Goal: Task Accomplishment & Management: Use online tool/utility

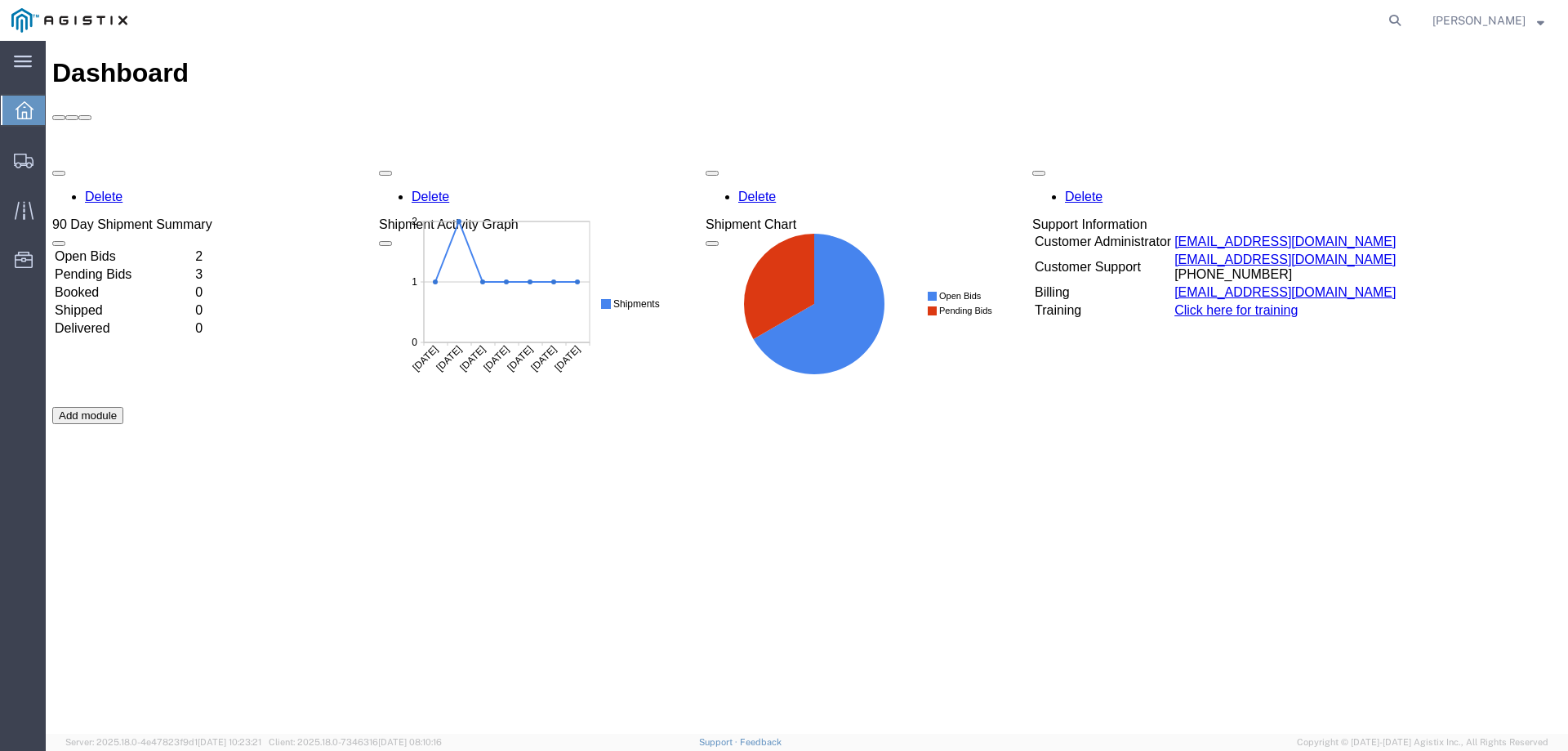
click at [136, 248] on td "Open Bids" at bounding box center [123, 256] width 139 height 17
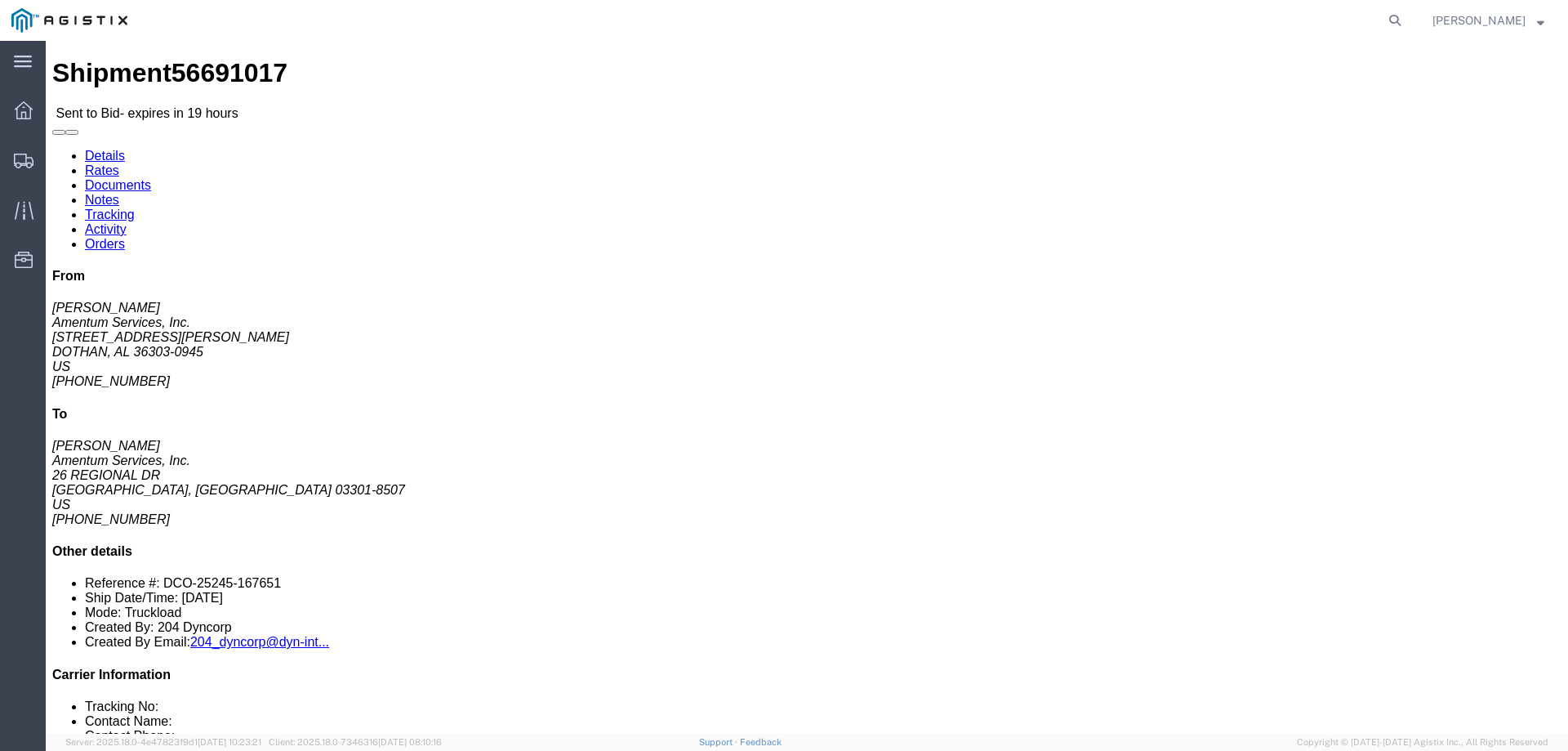
drag, startPoint x: 825, startPoint y: 180, endPoint x: 615, endPoint y: 133, distance: 215.2
click div "Pickup & Delivery Dates [DATE] 13:44 - [DATE] 17:00 [DATE] 15:00 - [DATE] 16:00…"
copy div "Pickup & Delivery Dates [DATE] 13:44 - [DATE] 17:00 [DATE] 15:00 - [DATE] 16:00"
click address "Amentum Services, Inc. ([PERSON_NAME]) TACLS_588-[GEOGRAPHIC_DATA], AL [STREET_…"
drag, startPoint x: 147, startPoint y: 223, endPoint x: 19, endPoint y: 133, distance: 156.5
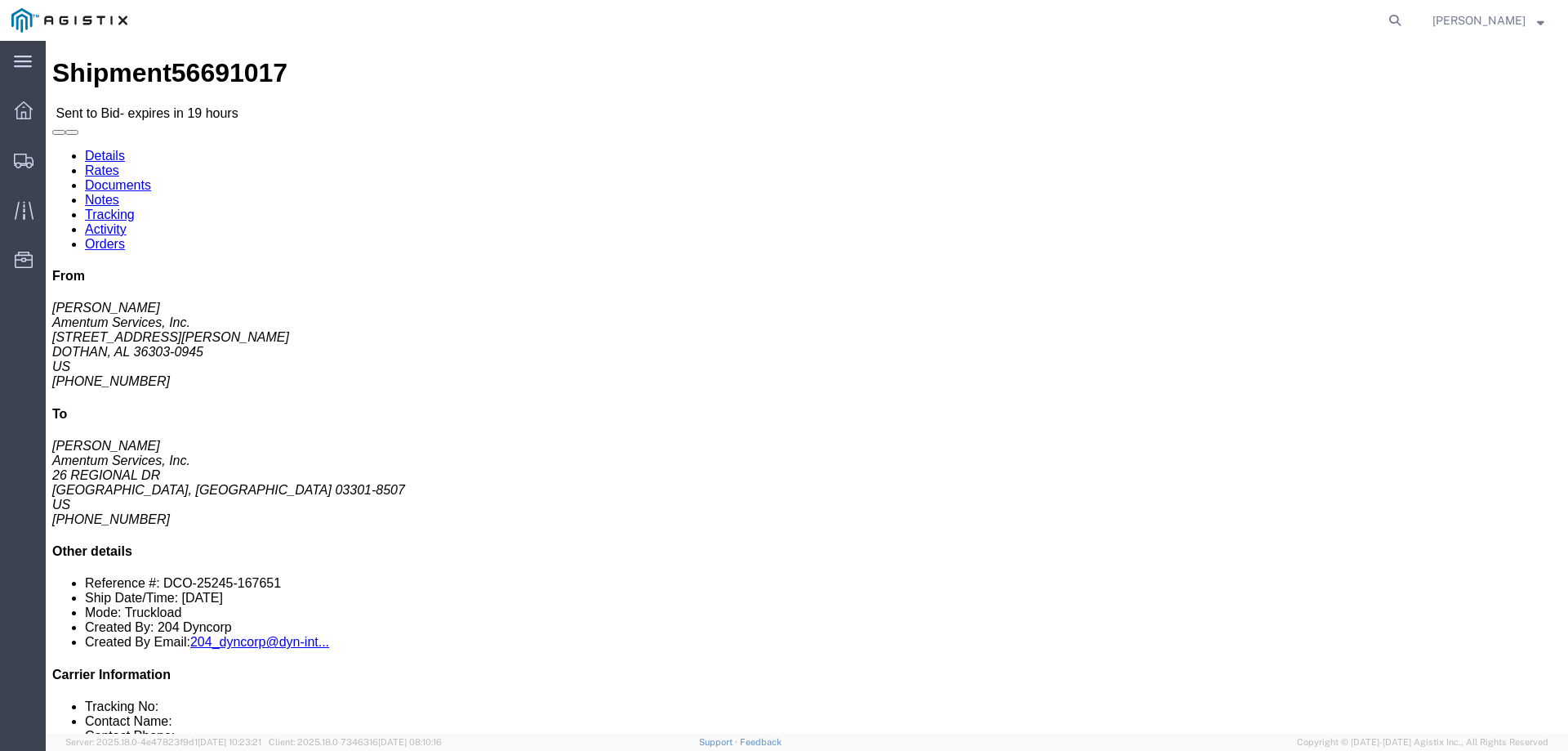
click div "Ship From Amentum Services, Inc. ([PERSON_NAME]) TACLS_588-[GEOGRAPHIC_DATA], A…"
copy div "Ship From Amentum Services, Inc. ([PERSON_NAME]) TACLS_588-Dothan, AL [STREET_A…"
drag, startPoint x: 459, startPoint y: 205, endPoint x: 315, endPoint y: 135, distance: 160.1
click div "Ship To Amentum Services, Inc. ([PERSON_NAME]) TACLS_603-[GEOGRAPHIC_DATA], [GE…"
copy div "Ship To Amentum Services, Inc. ([PERSON_NAME]) TACLS_603-[GEOGRAPHIC_DATA], [GE…"
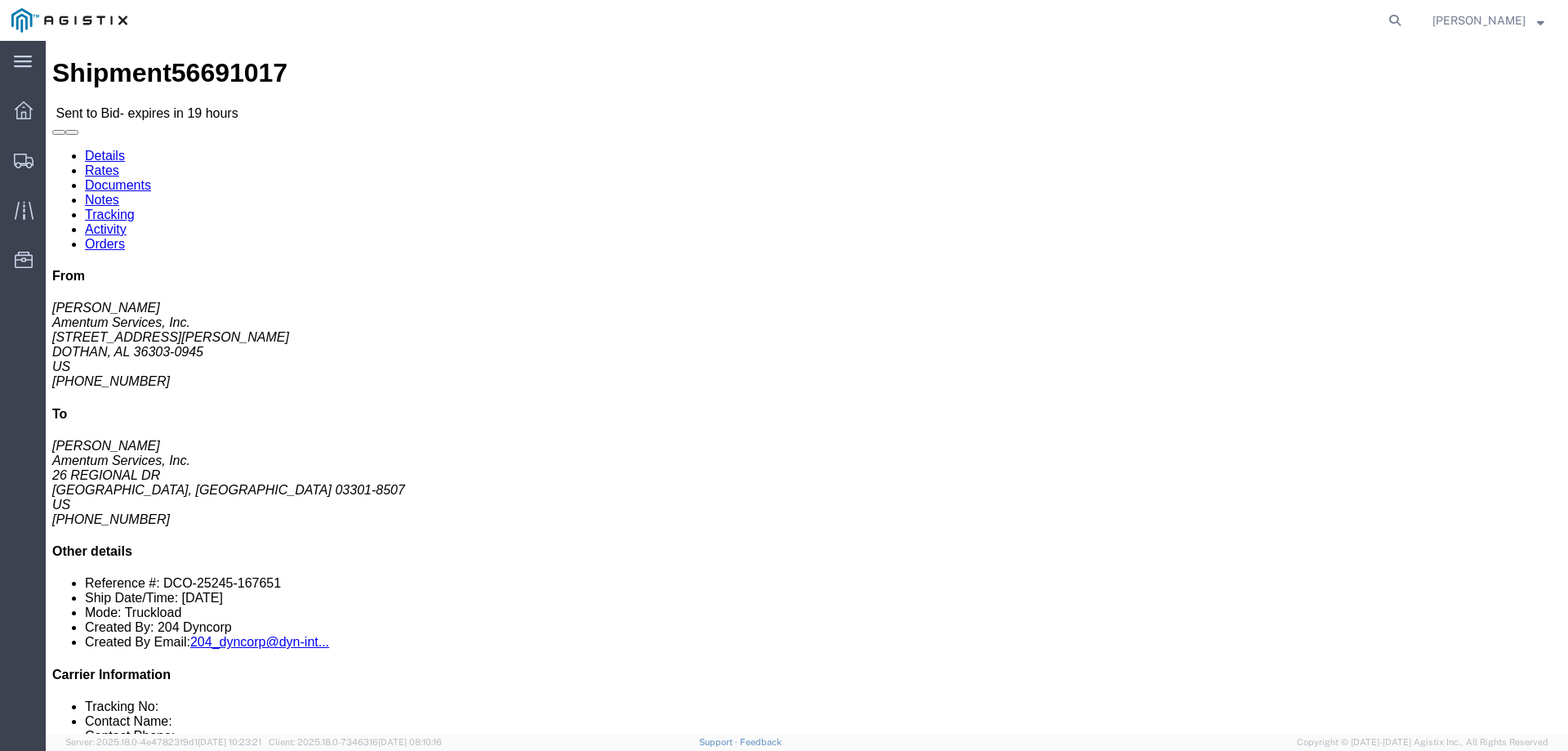
click div "Ship From Amentum Services, Inc. ([PERSON_NAME]) TACLS_588-[GEOGRAPHIC_DATA], A…"
click button "button"
drag, startPoint x: 202, startPoint y: 400, endPoint x: 144, endPoint y: 398, distance: 58.0
click div "Vehicle 1: Flat Bed Number of trucks: 1"
copy b "Flat Bed"
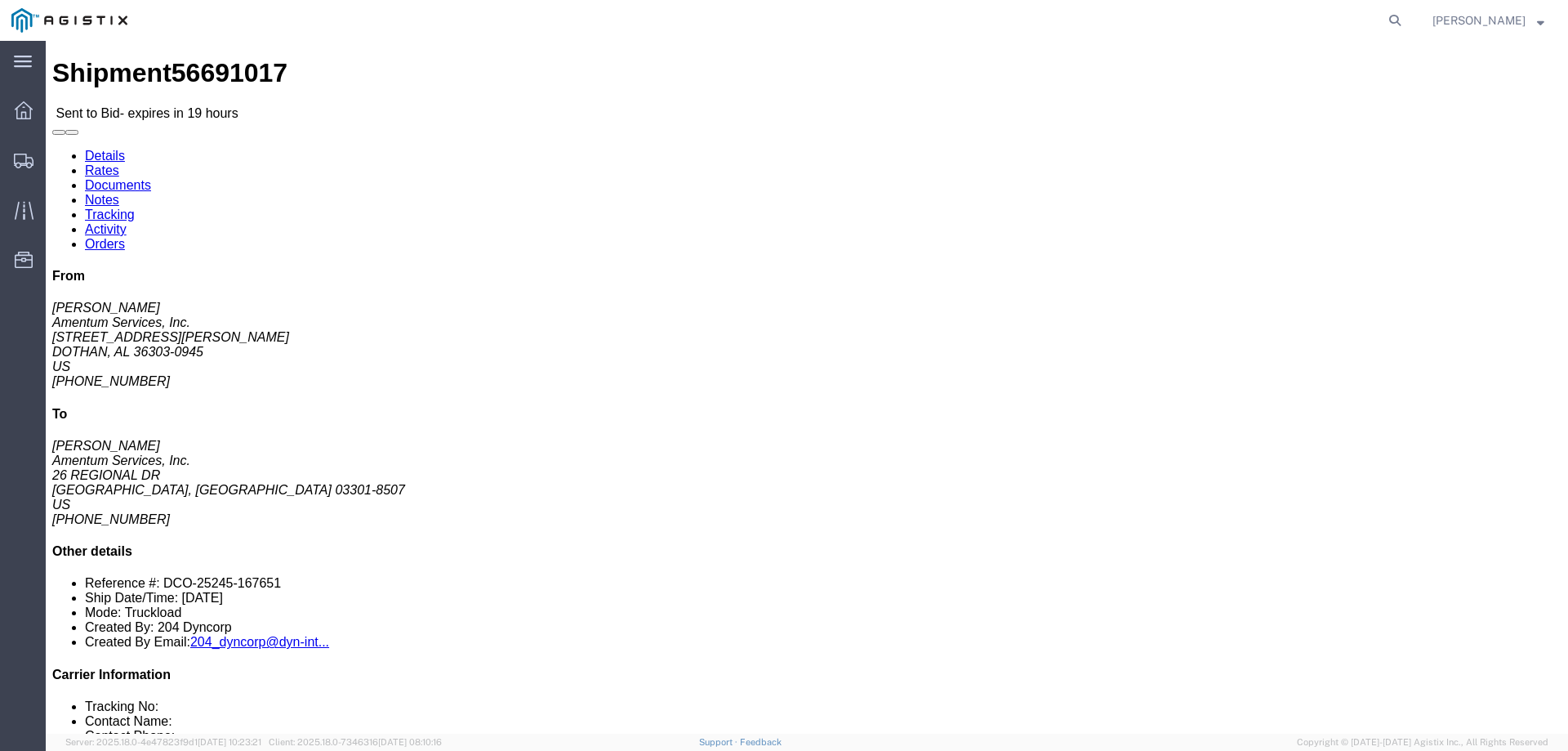
click div "Leg 1 - Truckload Vehicle 1: Flat Bed Number of trucks: 1"
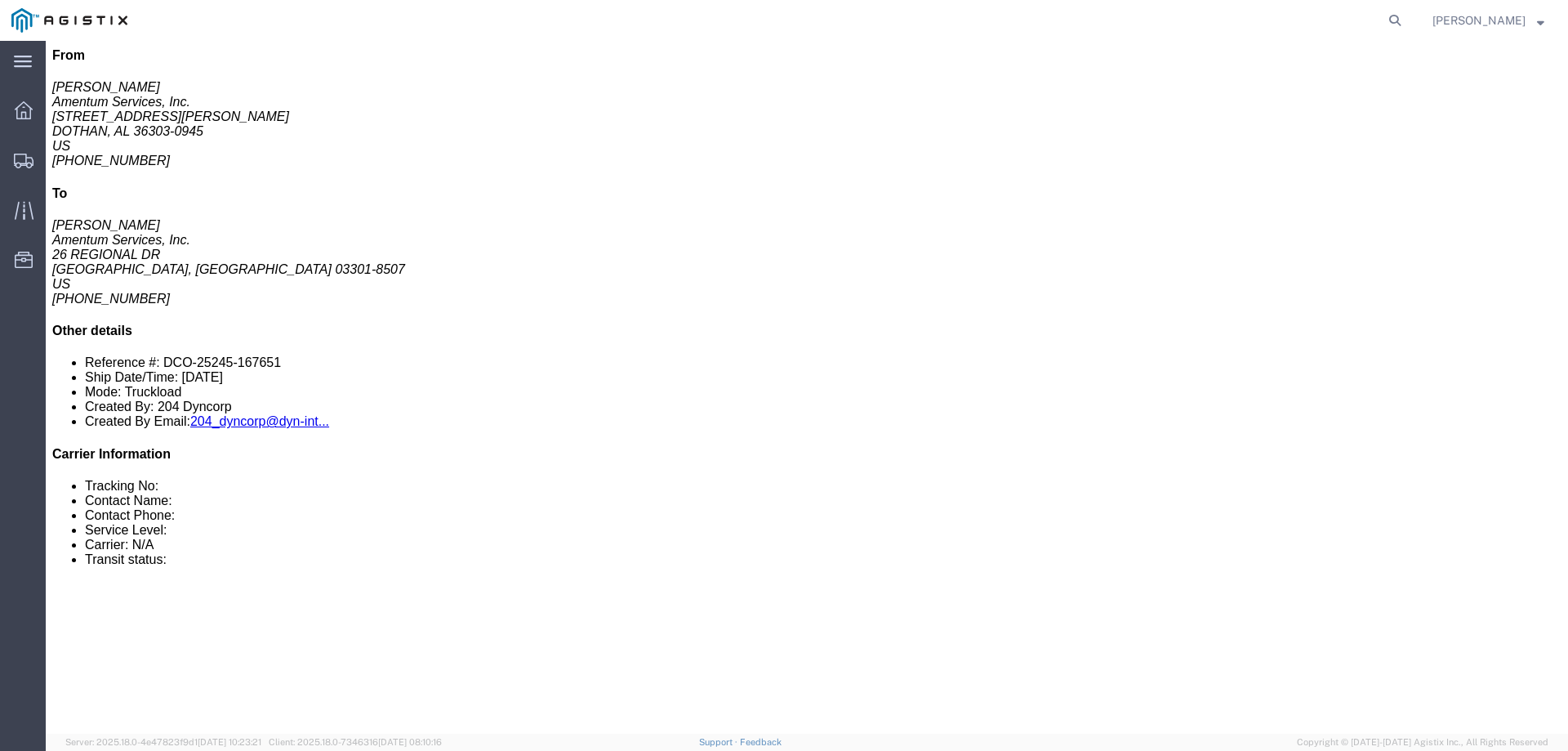
scroll to position [245, 0]
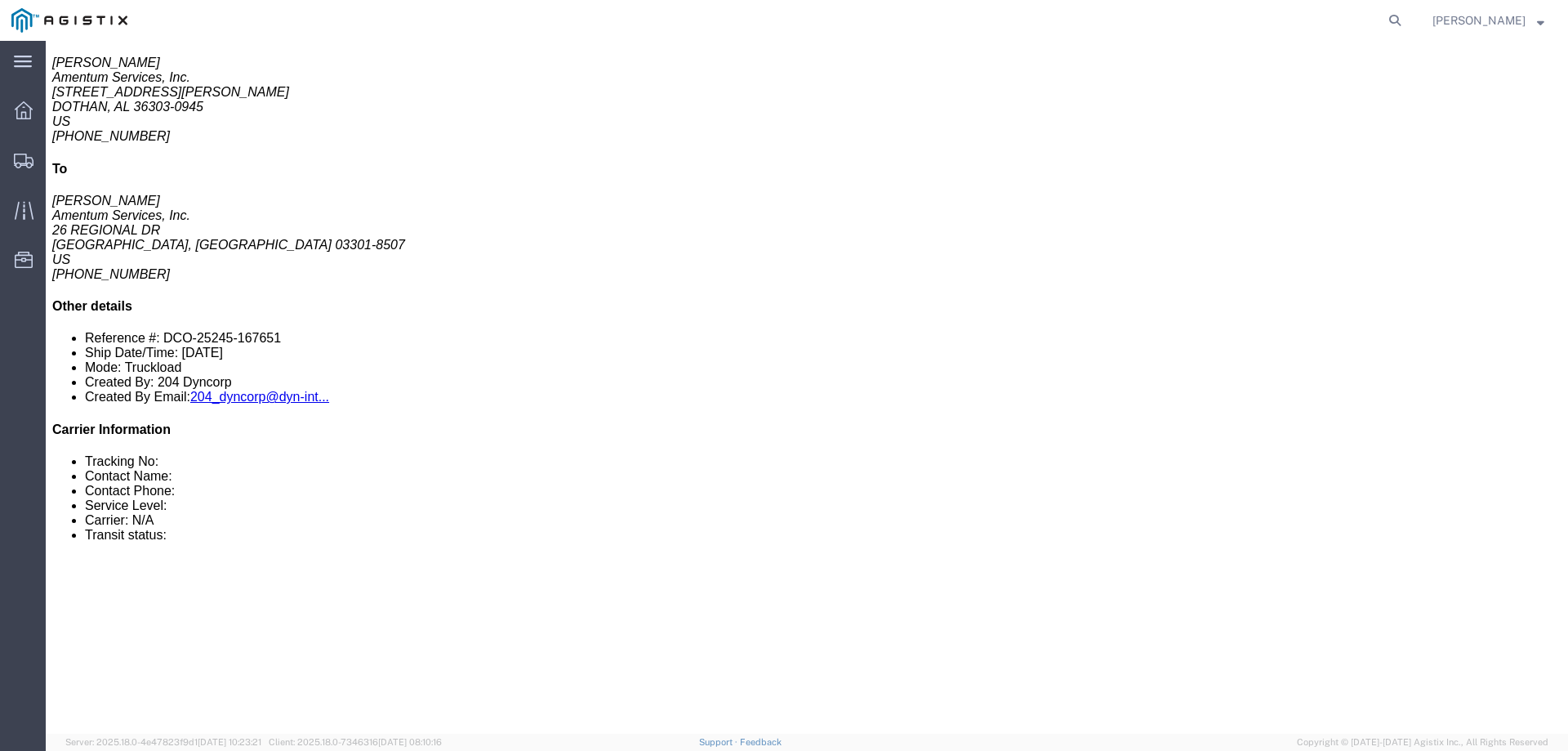
drag, startPoint x: 273, startPoint y: 362, endPoint x: 34, endPoint y: 366, distance: 239.0
click p "Dimensions: L 147.00 x W 73.00 x H 82.00 IN"
copy p "Dimensions: L 147.00 x W 73.00 x H 82.00 IN"
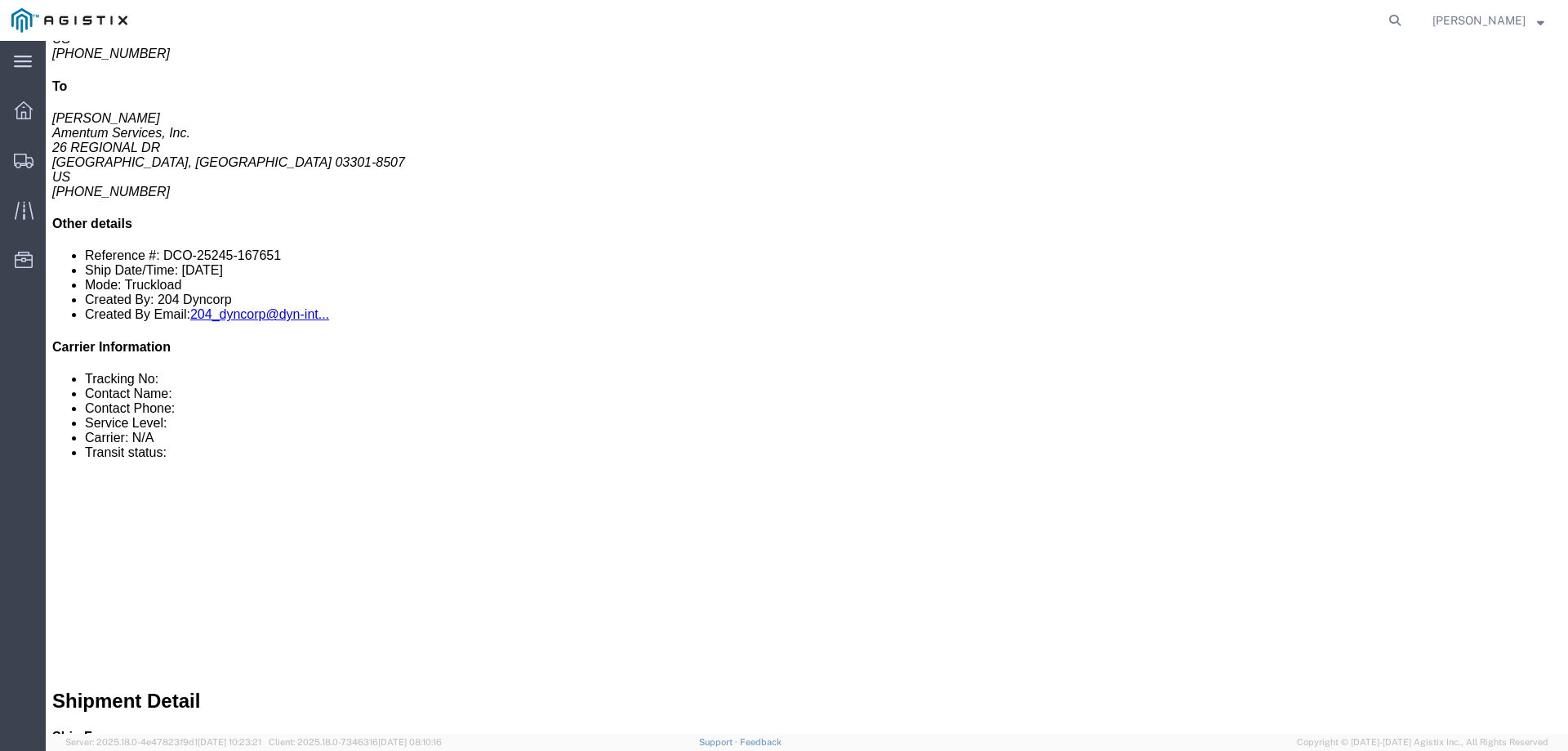
scroll to position [316, 0]
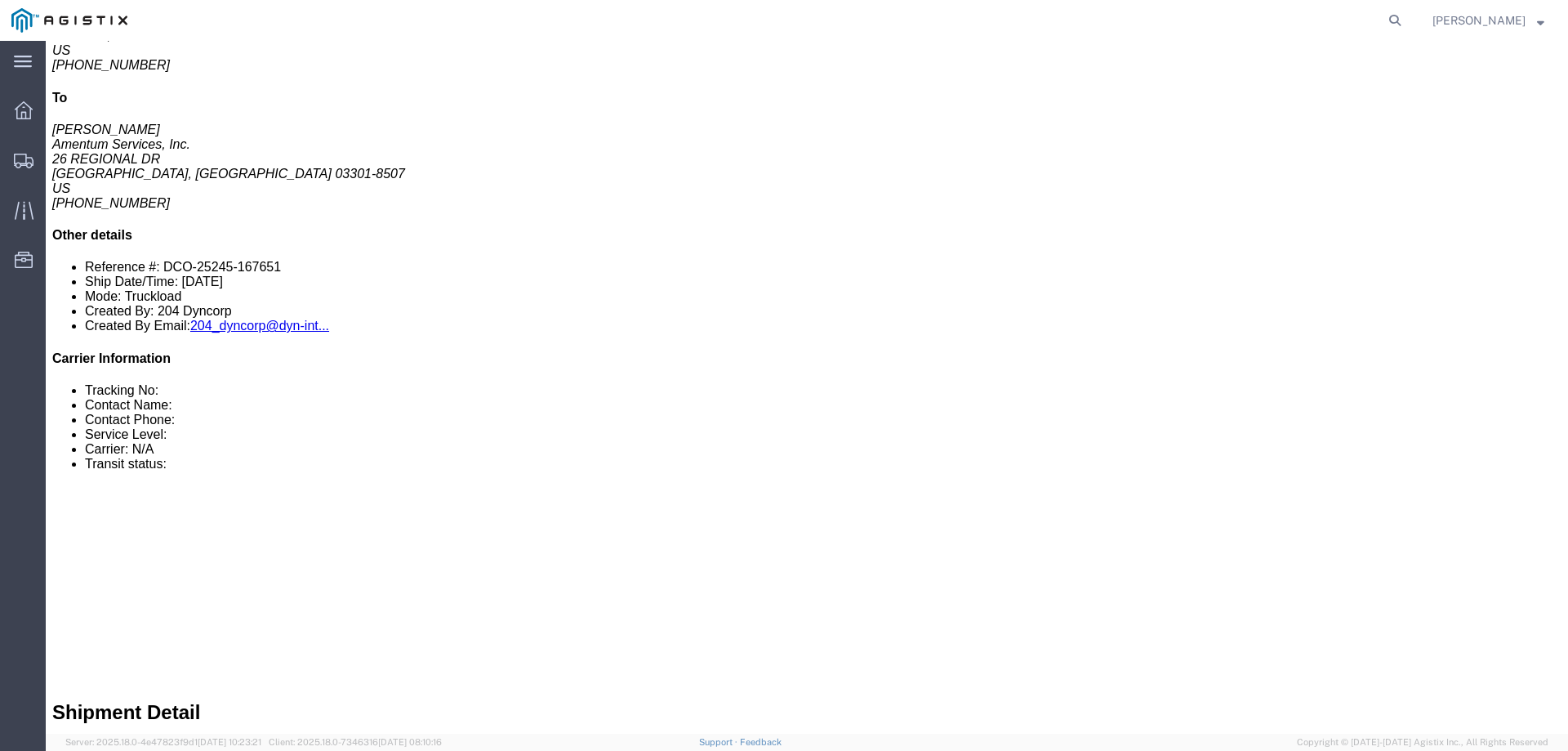
click link "Notes"
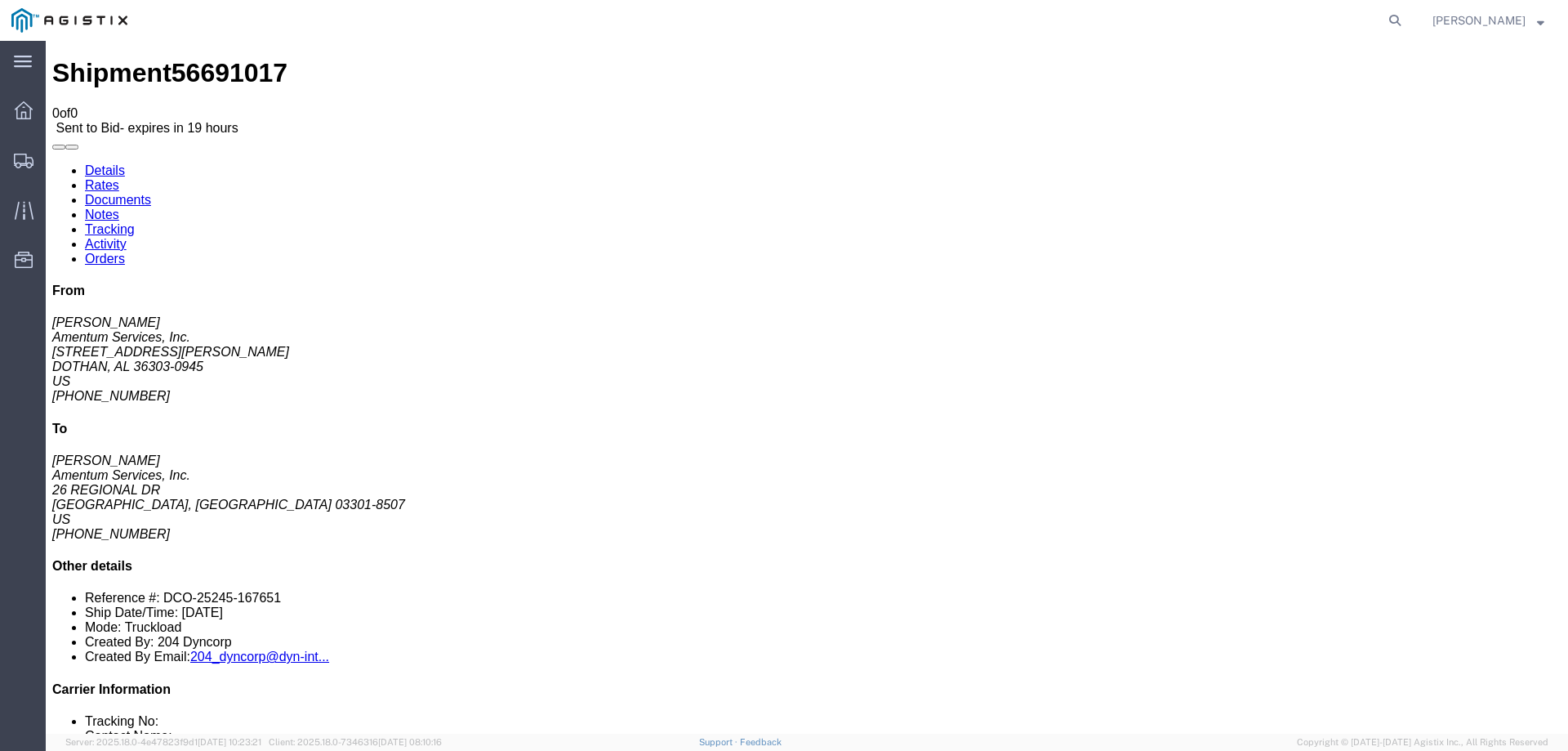
click at [151, 192] on link "Documents" at bounding box center [118, 199] width 66 height 14
click at [127, 237] on link "Activity" at bounding box center [105, 244] width 42 height 14
click at [110, 163] on link "Details" at bounding box center [104, 170] width 40 height 14
click at [57, 112] on span "Dashboard" at bounding box center [51, 109] width 12 height 32
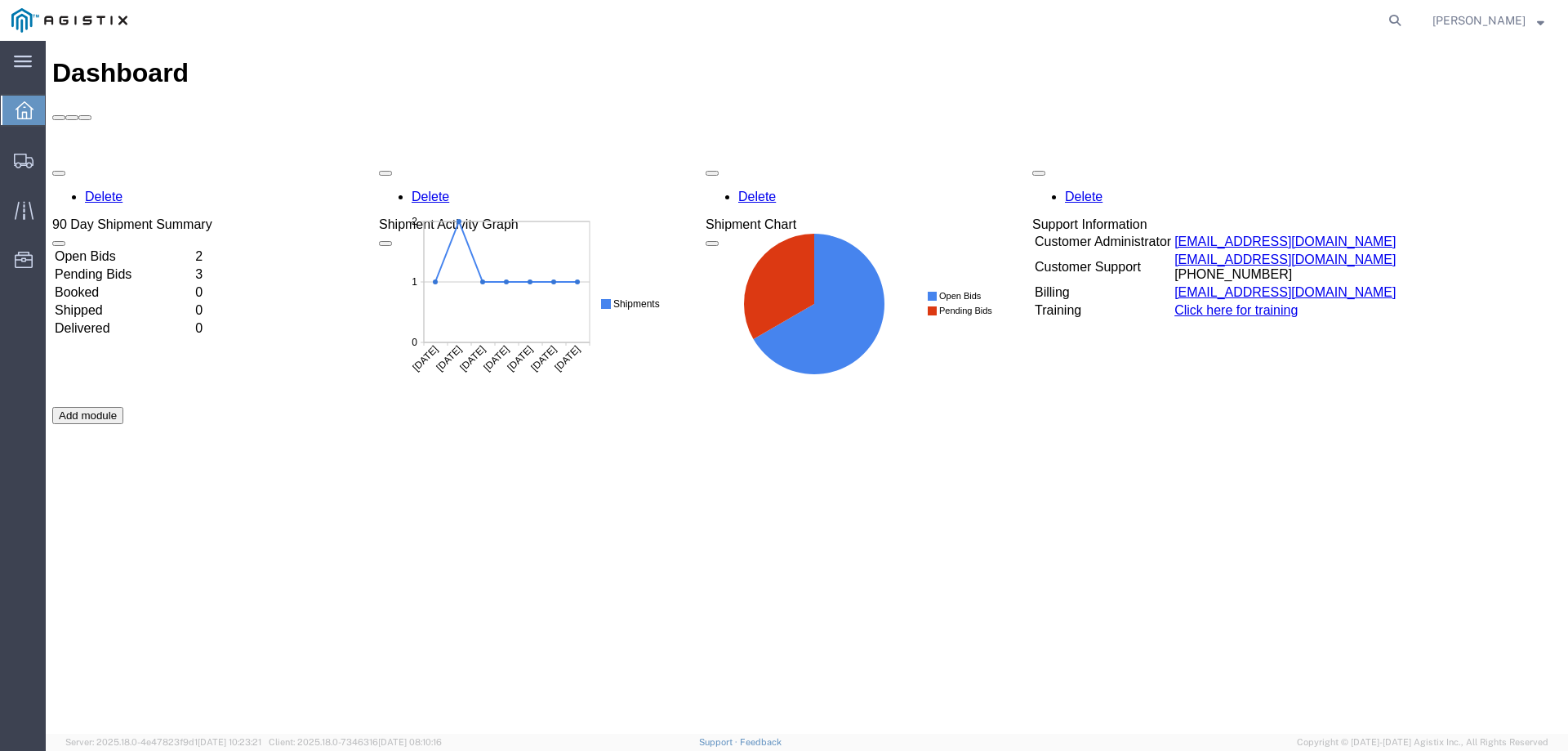
click at [133, 248] on td "Open Bids" at bounding box center [123, 256] width 139 height 17
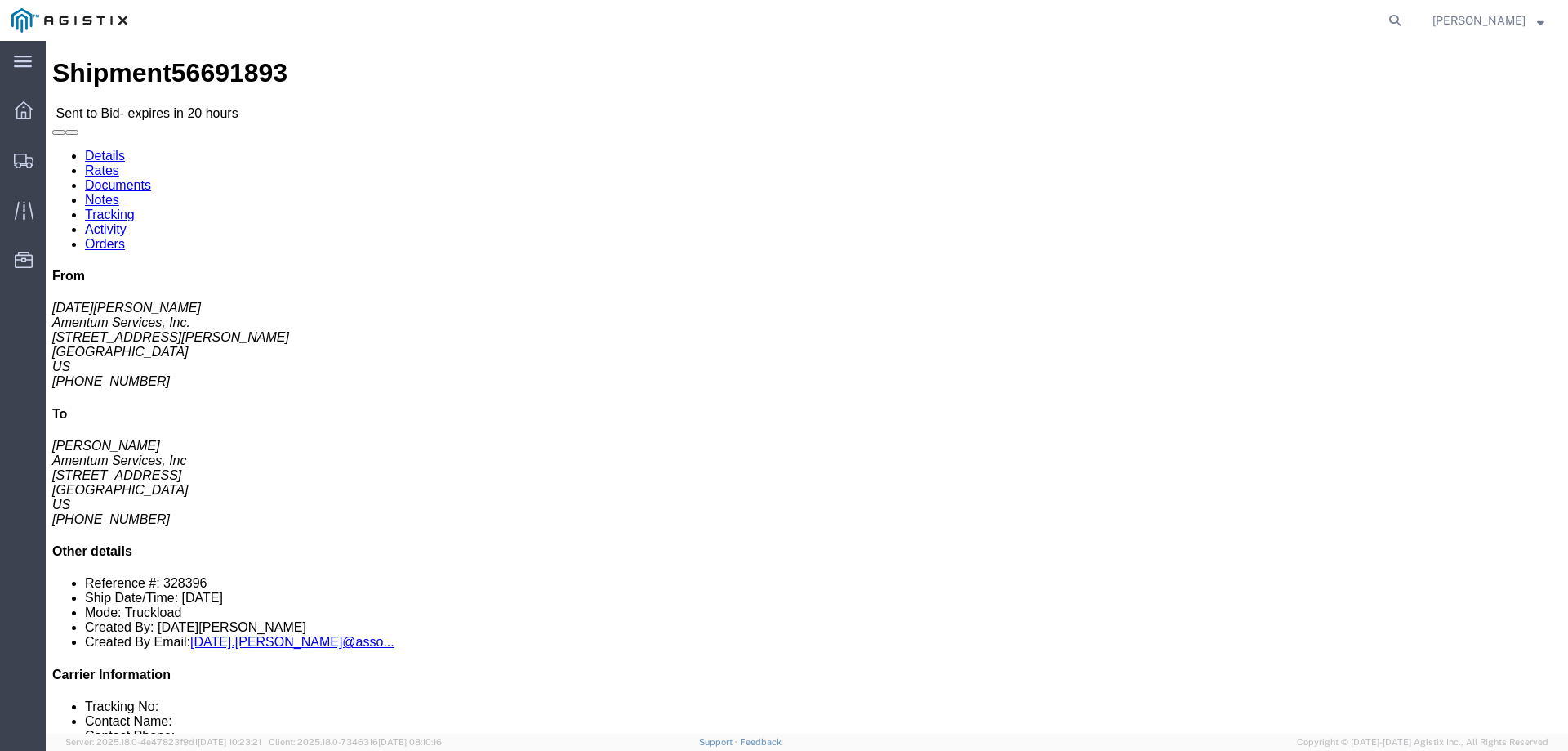
click button "button"
drag, startPoint x: 821, startPoint y: 158, endPoint x: 611, endPoint y: 133, distance: 211.5
click div "Pickup & Delivery Dates [DATE] 13:40 - [DATE] 14:40 Edit Date and Time Pickup D…"
copy div "Pickup & Delivery Dates [DATE] 13:40 - [DATE] 14:40"
drag, startPoint x: 1313, startPoint y: 147, endPoint x: 1214, endPoint y: 113, distance: 104.7
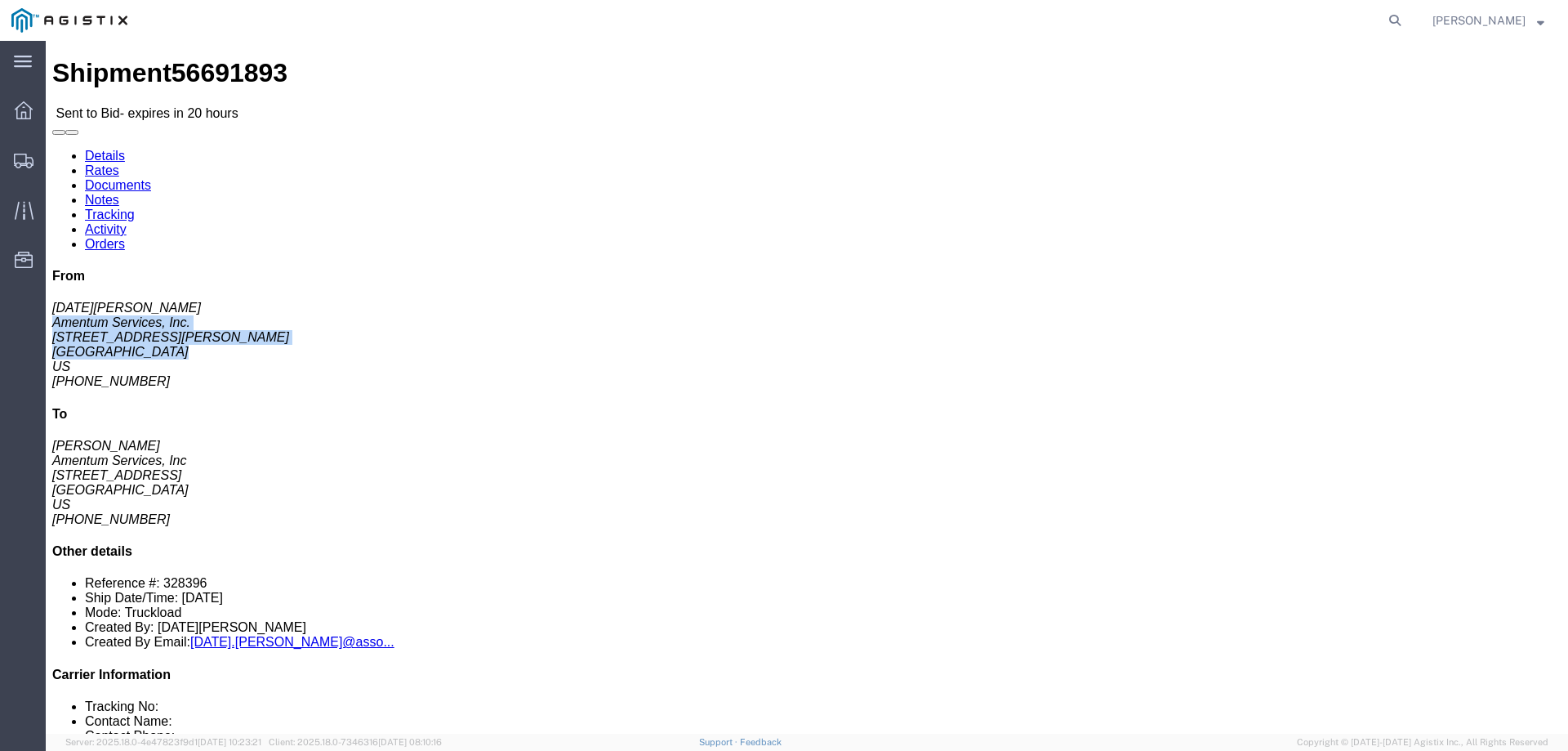
click div "From [DATE][PERSON_NAME] Amentum Services, Inc. [STREET_ADDRESS][PERSON_NAME] […"
copy address "Amentum Services, Inc. [STREET_ADDRESS][PERSON_NAME]"
drag, startPoint x: 1328, startPoint y: 285, endPoint x: 1217, endPoint y: 216, distance: 130.7
click div "From [DATE][PERSON_NAME] Amentum Services, Inc. [STREET_ADDRESS][PERSON_NAME] […"
copy div "To [PERSON_NAME] Amentum Services, Inc [STREET_ADDRESS]"
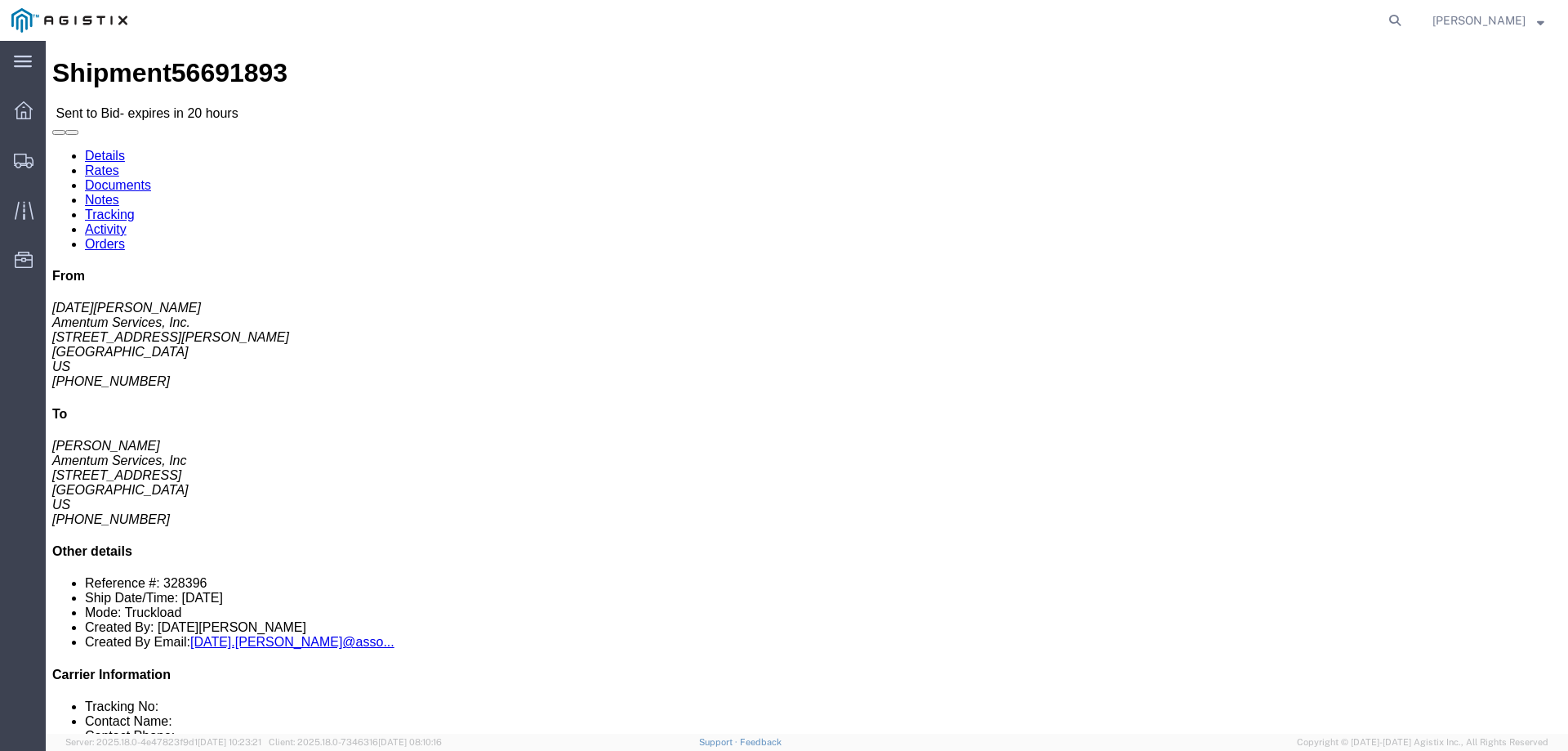
click h4 "Routing & Vehicle Information"
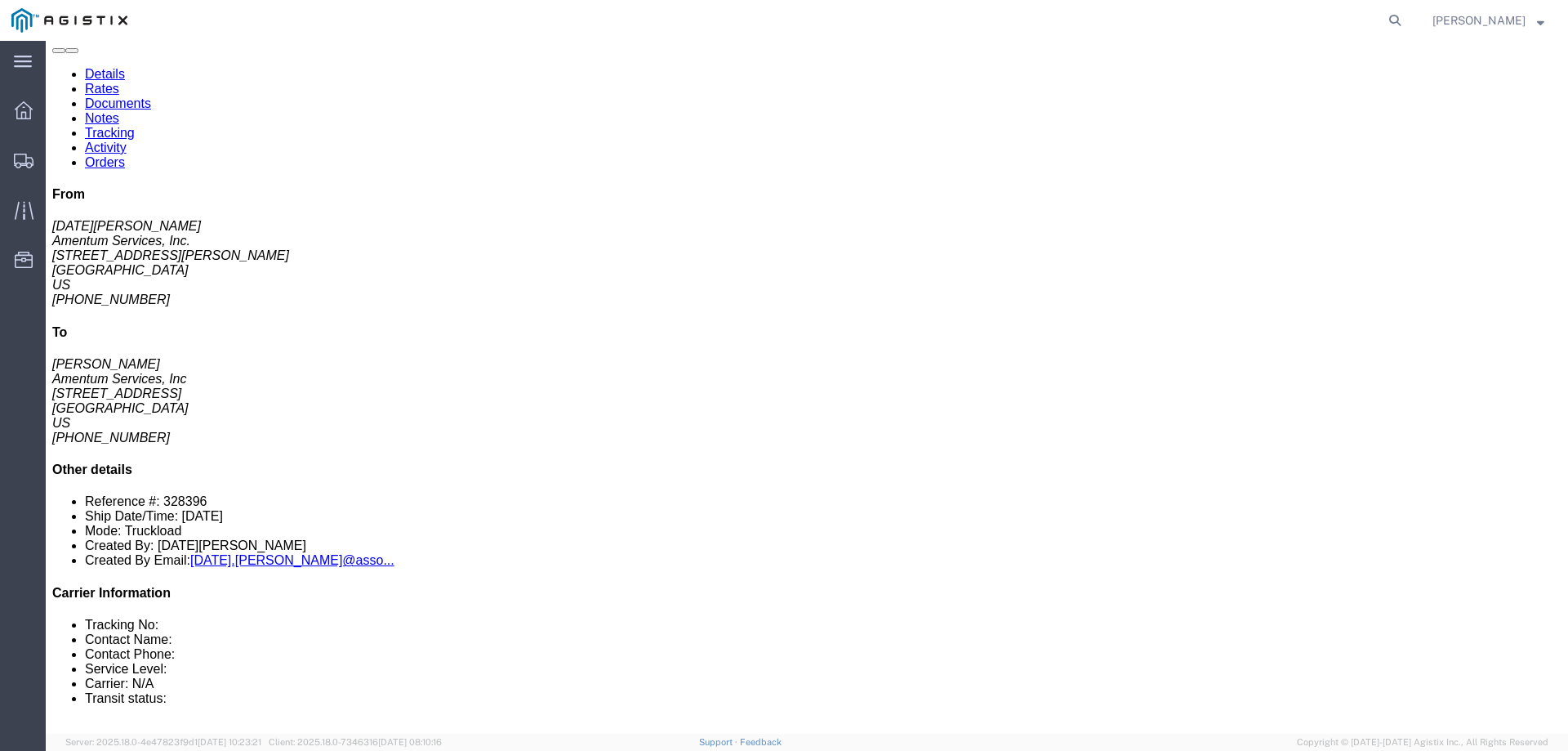
click button "button"
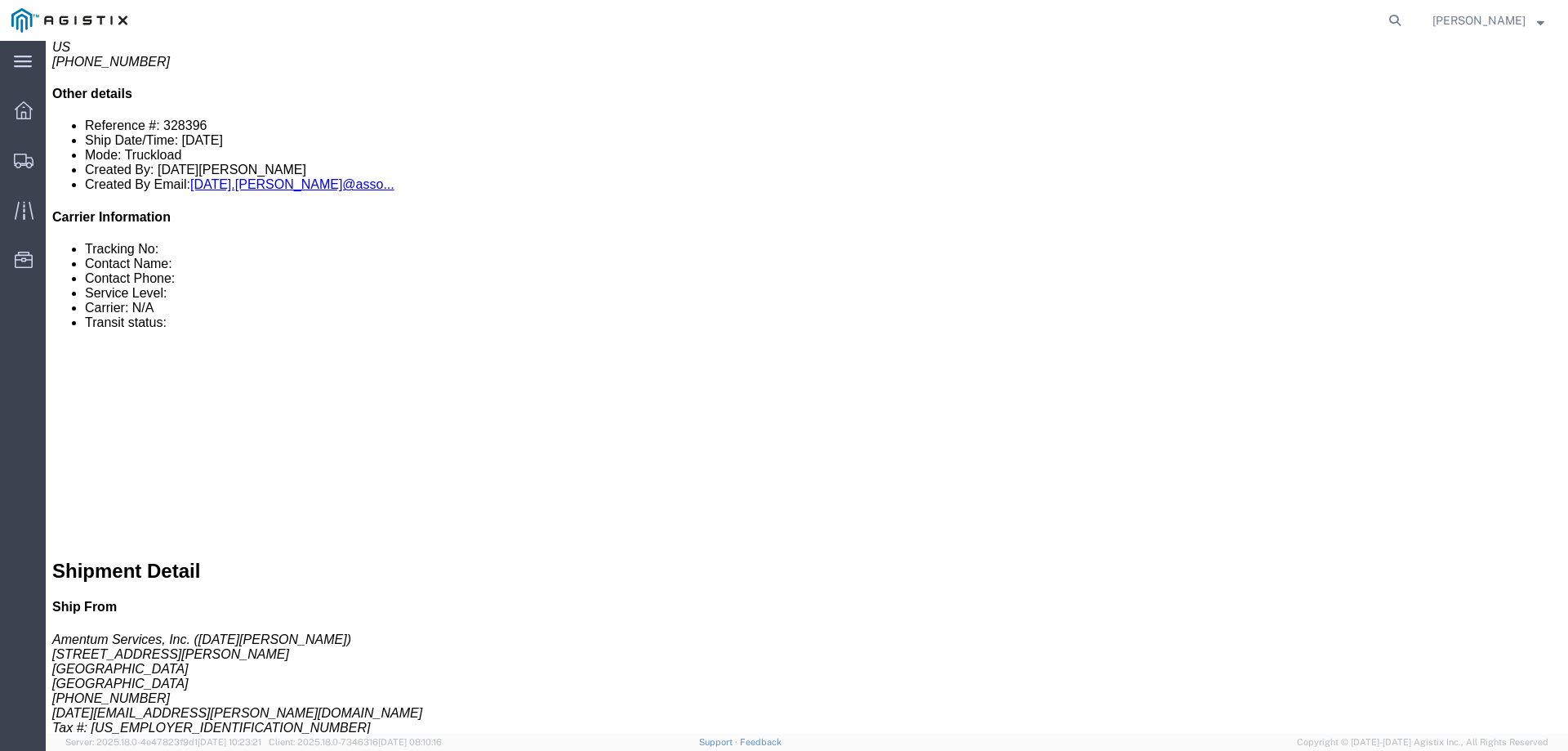
scroll to position [703, 0]
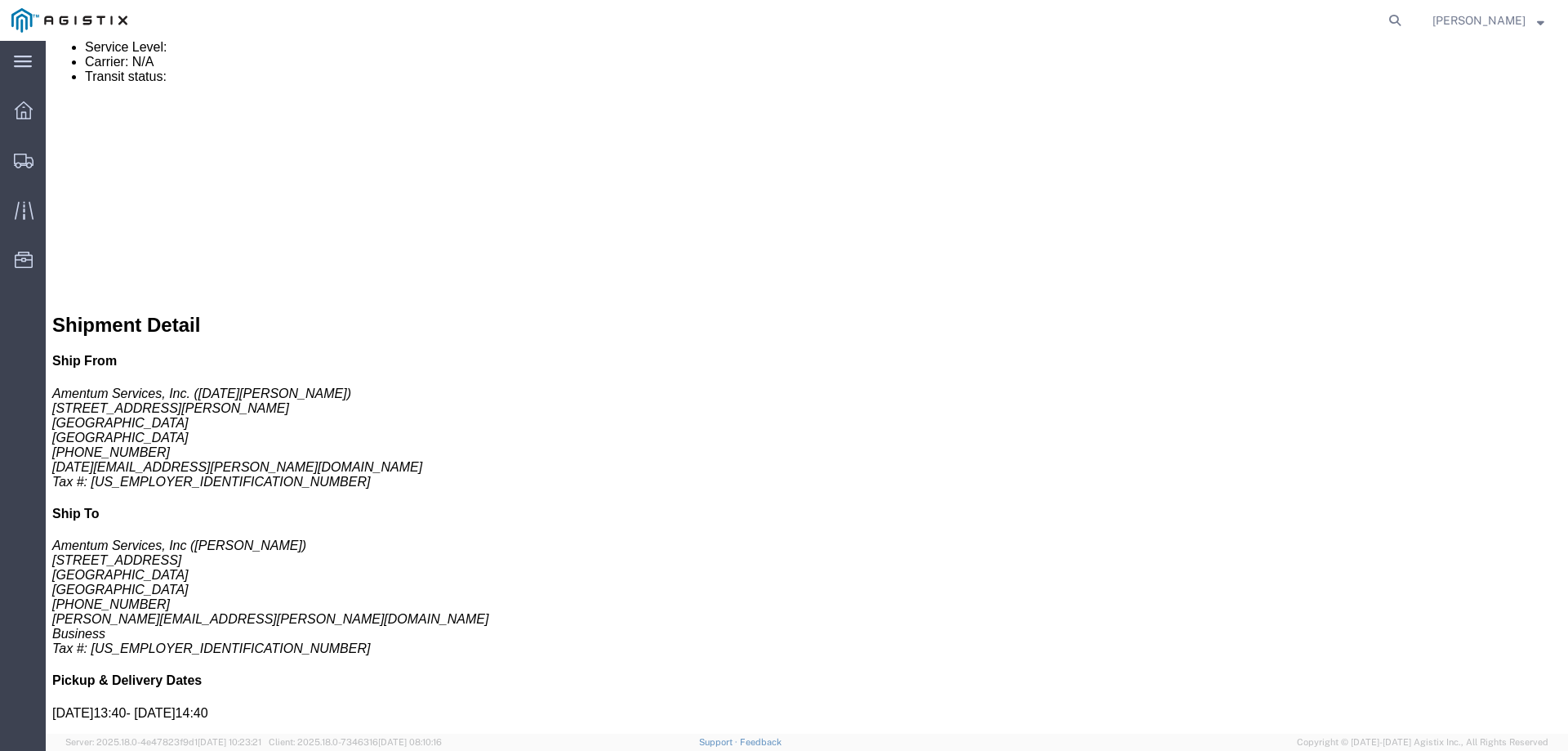
drag, startPoint x: 289, startPoint y: 389, endPoint x: 53, endPoint y: 328, distance: 243.8
click div "1 x Your Packaging Total weight of: 301.00 LBS Dimensions: L 192.00 x W 21.00 x…"
copy div "1 x Your Packaging Total weight of: 301.00 LBS Dimensions: L 192.00 x W 21.00 x…"
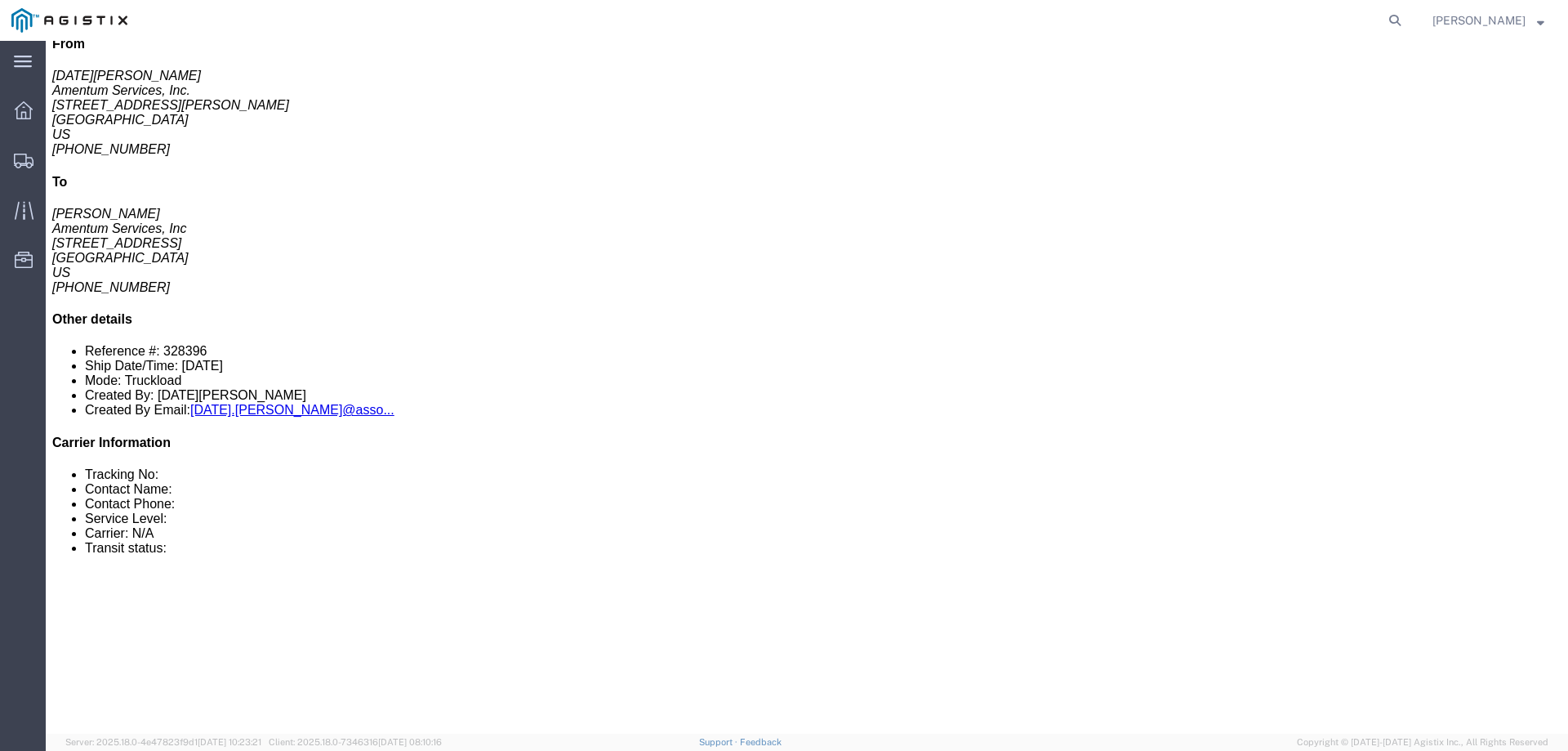
scroll to position [80, 0]
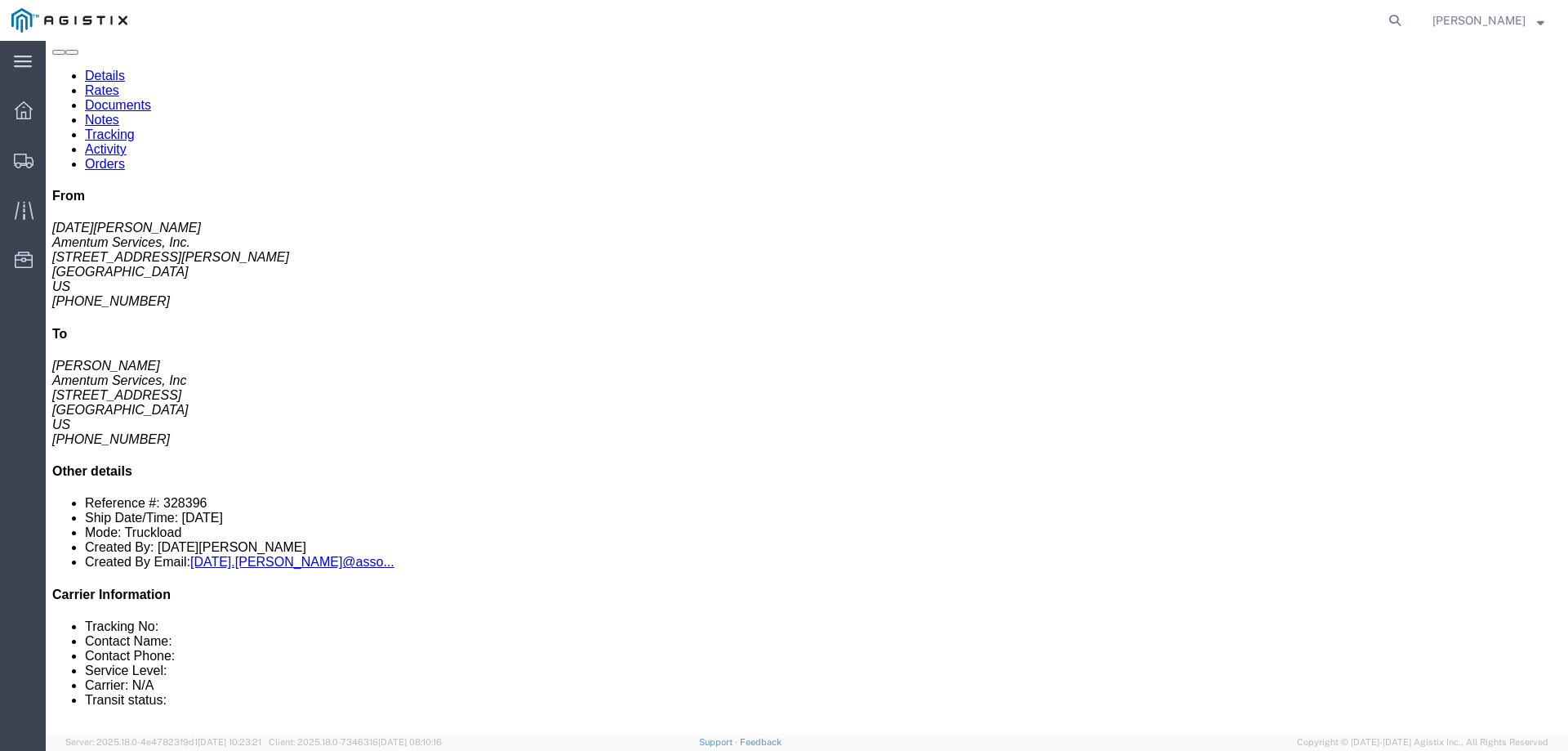
click button "button"
click link "Documents"
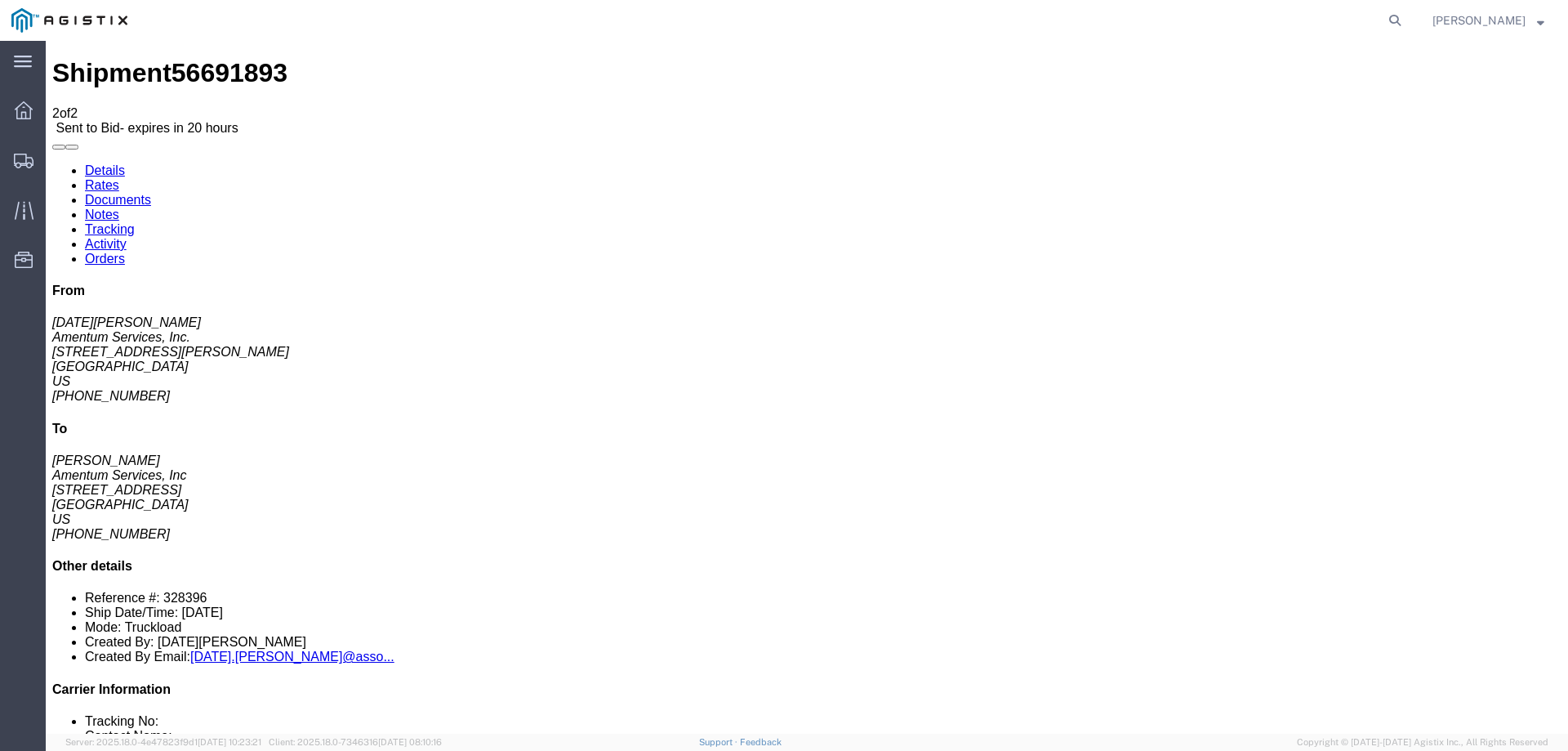
click at [119, 208] on link "Notes" at bounding box center [102, 215] width 34 height 14
drag, startPoint x: 87, startPoint y: 101, endPoint x: 218, endPoint y: 197, distance: 162.4
click at [87, 163] on link "Details" at bounding box center [104, 170] width 40 height 14
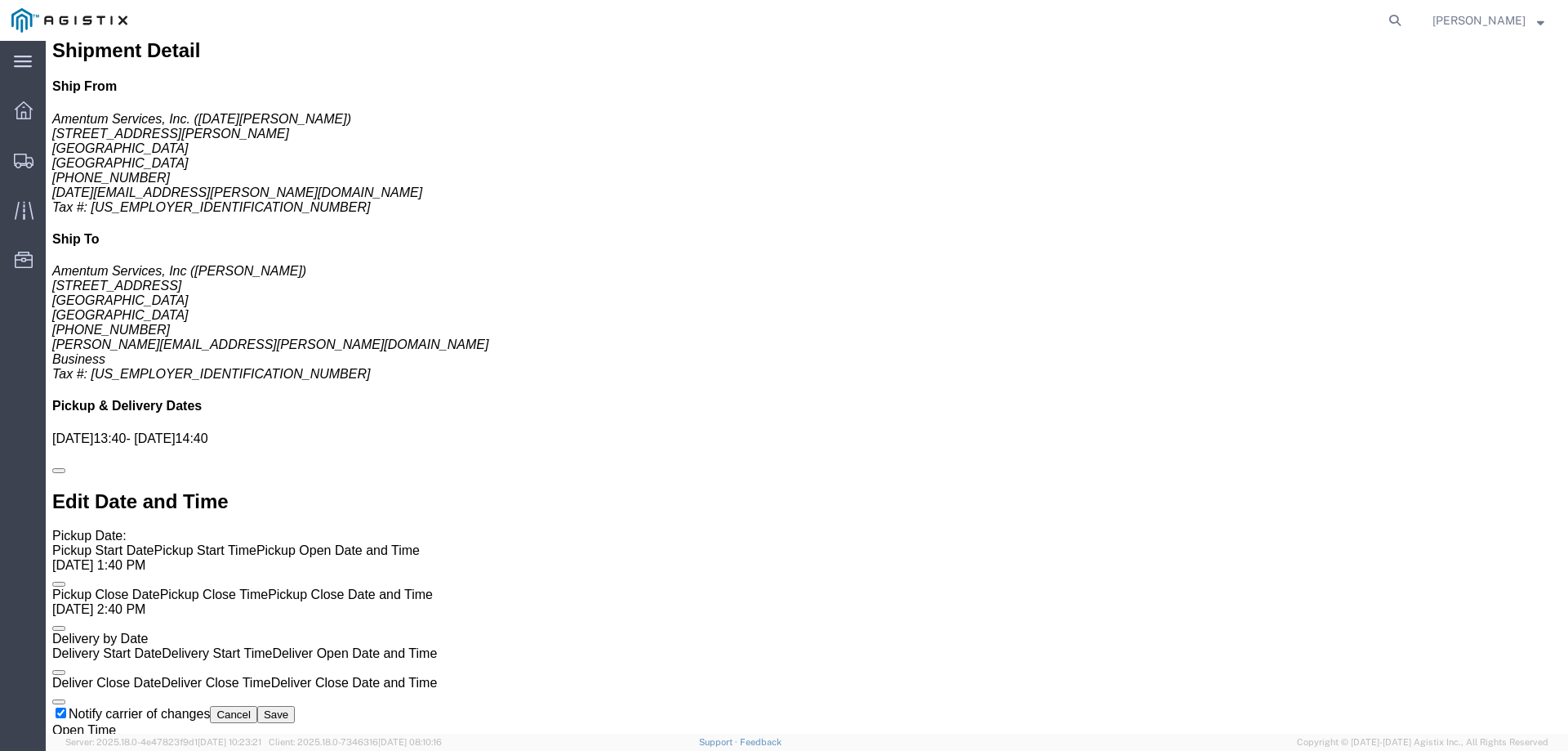
scroll to position [995, 0]
